Goal: Task Accomplishment & Management: Manage account settings

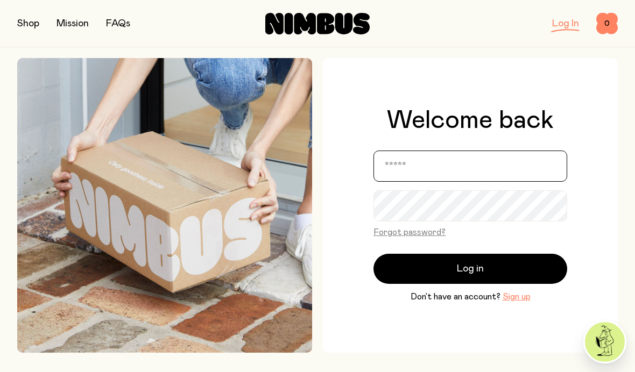
click at [419, 180] on input "email" at bounding box center [471, 166] width 194 height 31
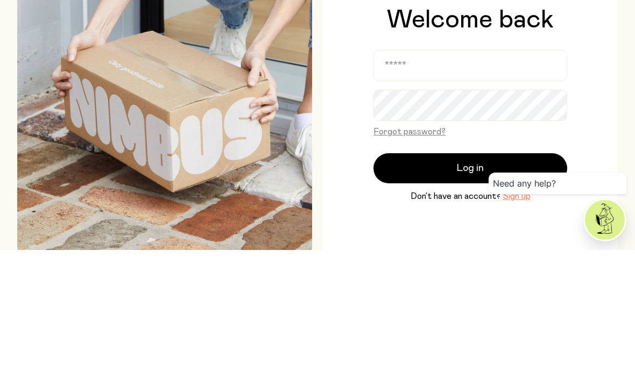
click at [95, 112] on img at bounding box center [164, 227] width 295 height 295
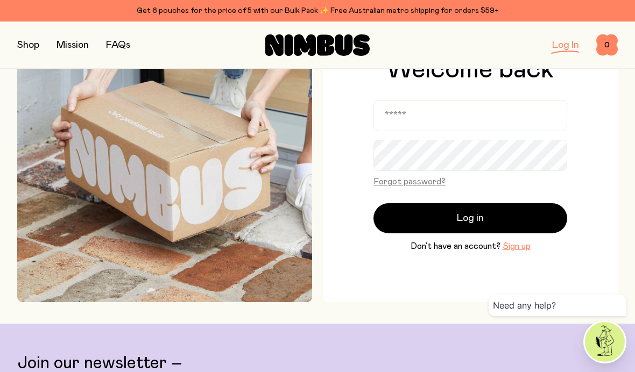
scroll to position [74, 0]
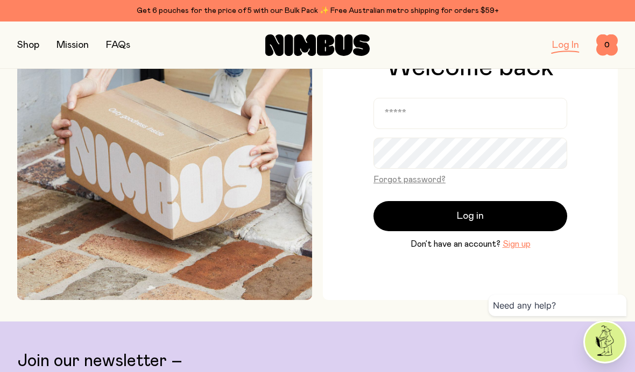
click at [444, 125] on input "email" at bounding box center [471, 113] width 194 height 31
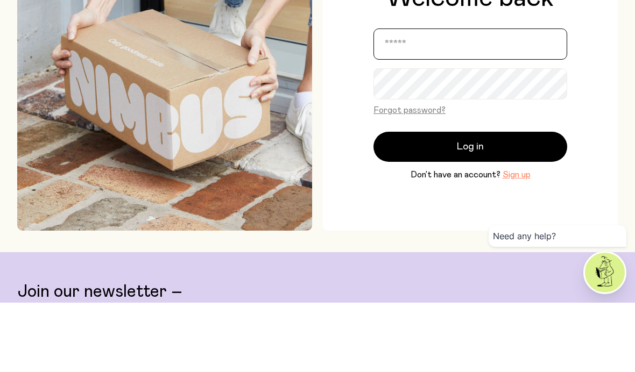
type input "**********"
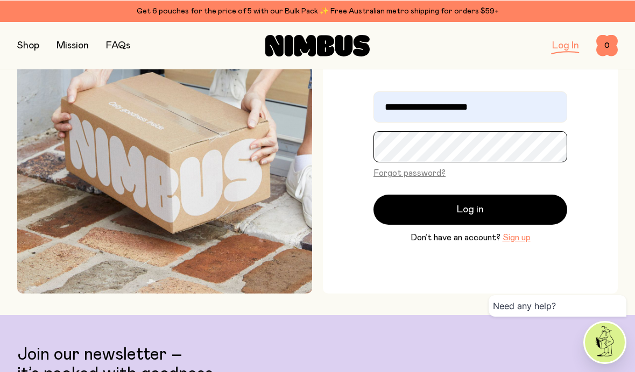
scroll to position [81, 0]
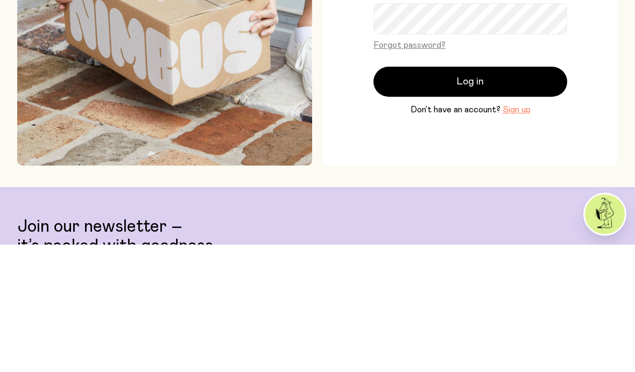
click at [478, 202] on span "Log in" at bounding box center [470, 209] width 27 height 15
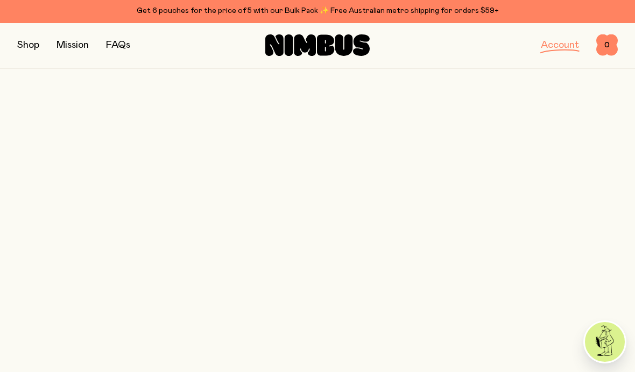
scroll to position [32, 0]
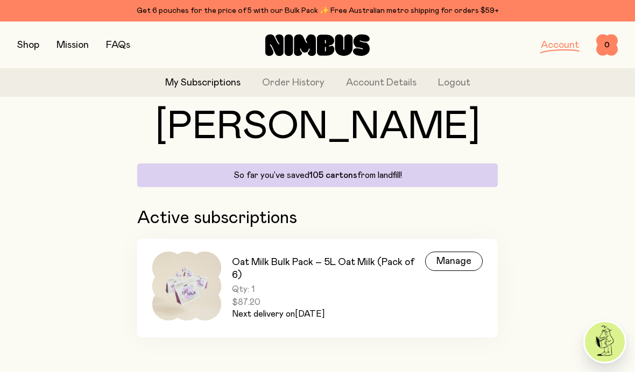
click at [459, 265] on div "Manage" at bounding box center [454, 261] width 58 height 19
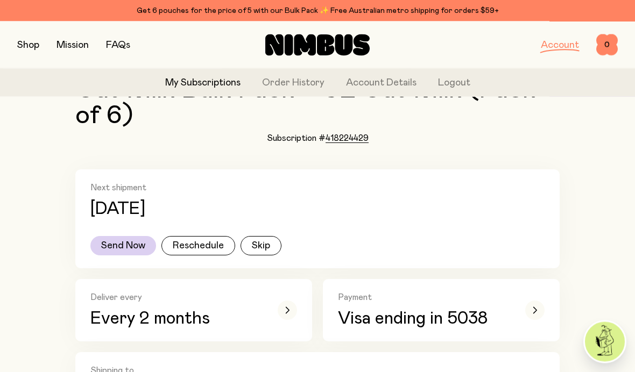
scroll to position [102, 0]
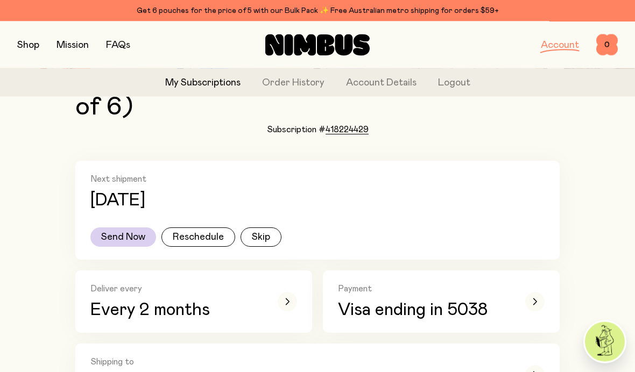
click at [286, 303] on icon "button" at bounding box center [287, 302] width 4 height 6
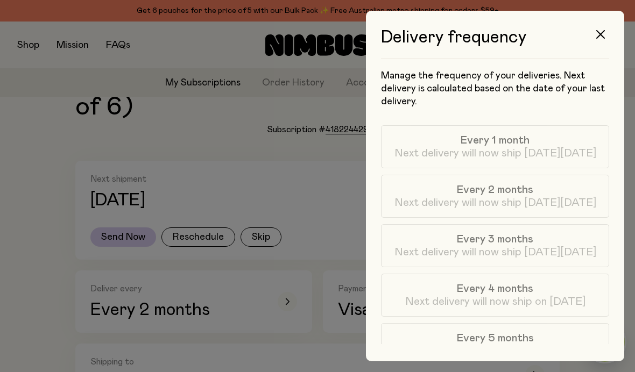
click at [497, 243] on span "Every 3 months" at bounding box center [495, 239] width 76 height 13
click at [600, 34] on icon "button" at bounding box center [600, 34] width 9 height 9
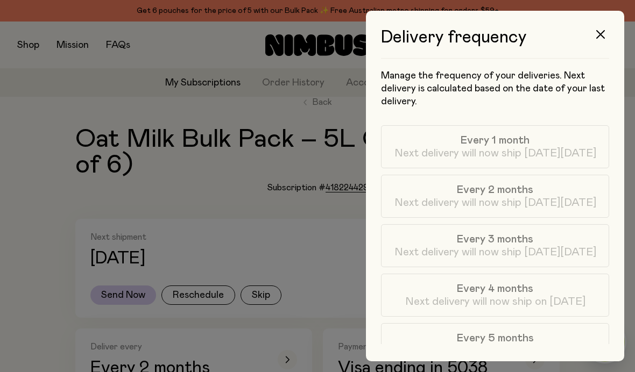
scroll to position [102, 0]
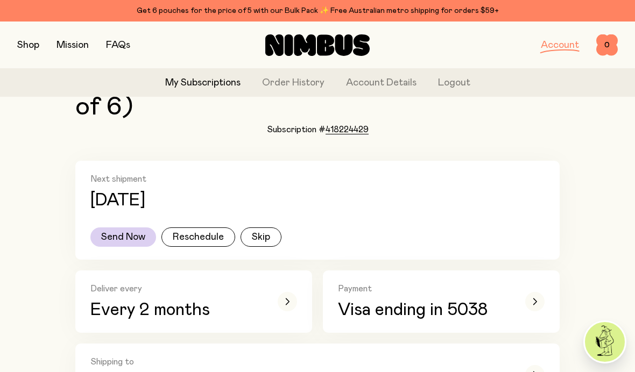
click at [276, 305] on div "Deliver every Every 2 months" at bounding box center [193, 302] width 207 height 37
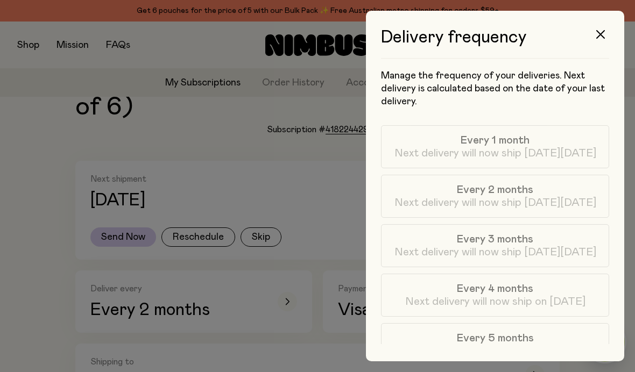
click at [512, 242] on span "Every 3 months" at bounding box center [495, 239] width 76 height 13
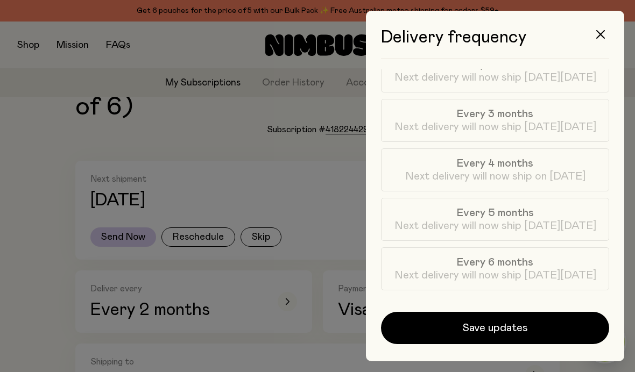
scroll to position [125, 0]
click at [500, 330] on span "Save updates" at bounding box center [495, 328] width 66 height 15
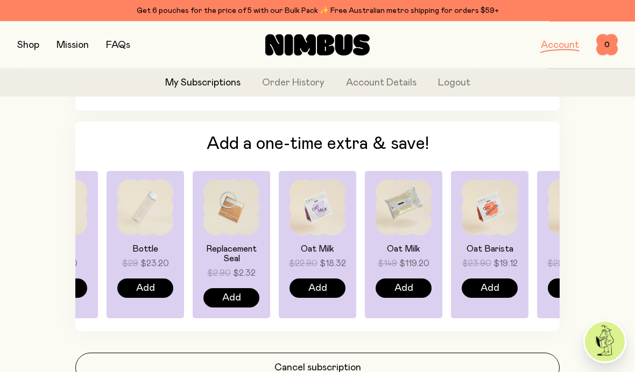
scroll to position [787, 0]
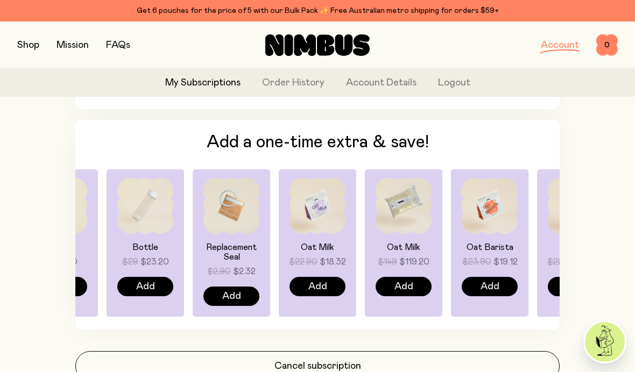
click at [610, 362] on img at bounding box center [605, 342] width 40 height 40
